Goal: Complete application form: Complete application form

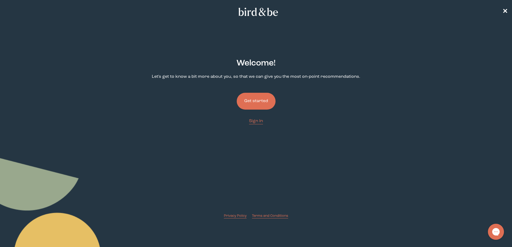
click at [258, 102] on button "Get started" at bounding box center [256, 101] width 39 height 17
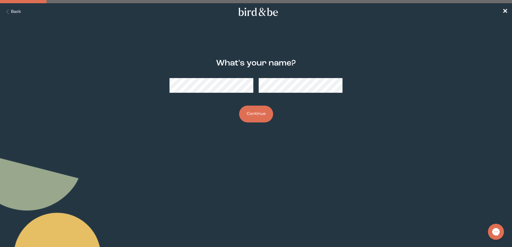
click at [239, 106] on button "Continue" at bounding box center [256, 114] width 34 height 17
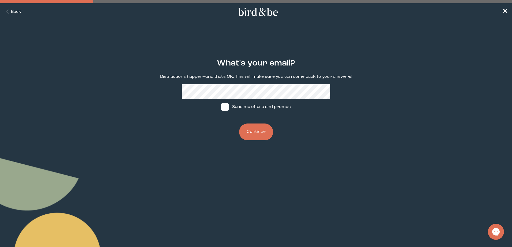
click at [239, 124] on button "Continue" at bounding box center [256, 132] width 34 height 17
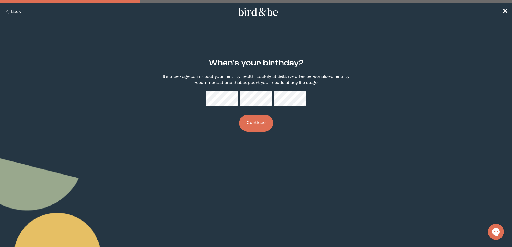
click at [263, 130] on button "Continue" at bounding box center [256, 123] width 34 height 17
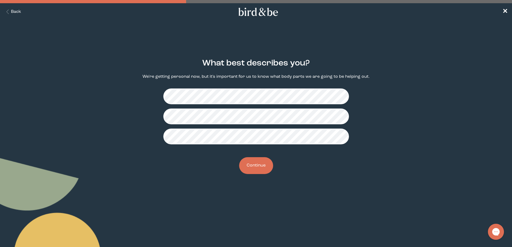
click at [258, 159] on button "Continue" at bounding box center [256, 165] width 34 height 17
click at [258, 165] on button "Continue" at bounding box center [256, 165] width 34 height 17
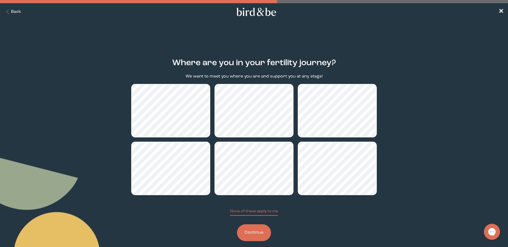
click at [252, 238] on button "Continue" at bounding box center [254, 233] width 34 height 17
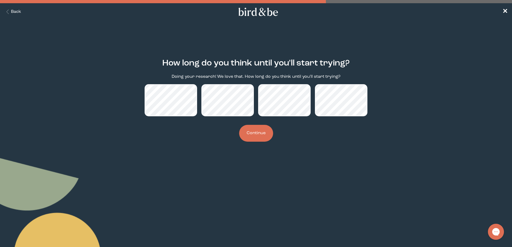
click at [252, 137] on button "Continue" at bounding box center [256, 133] width 34 height 17
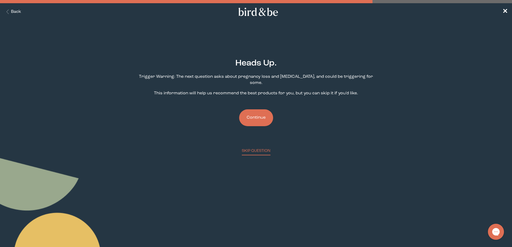
click at [253, 110] on button "Continue" at bounding box center [256, 118] width 34 height 17
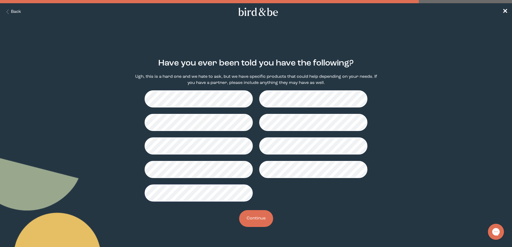
click at [256, 217] on button "Continue" at bounding box center [256, 218] width 34 height 17
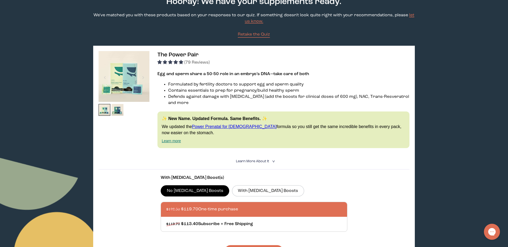
scroll to position [27, 0]
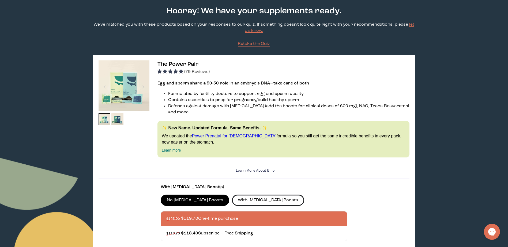
click at [236, 195] on label "With [MEDICAL_DATA] Boosts" at bounding box center [268, 200] width 72 height 11
click at [0, 0] on input "With [MEDICAL_DATA] Boosts" at bounding box center [0, 0] width 0 height 0
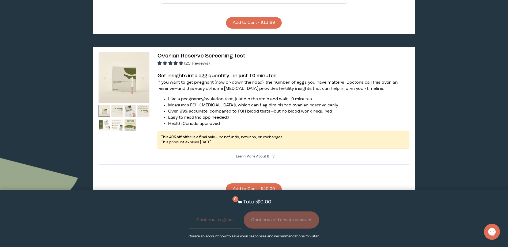
scroll to position [482, 0]
